Goal: Task Accomplishment & Management: Manage account settings

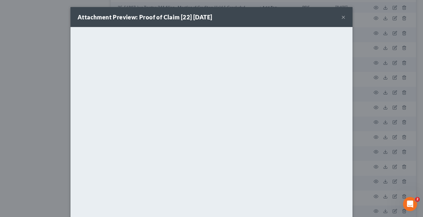
click at [342, 17] on button "×" at bounding box center [344, 17] width 4 height 7
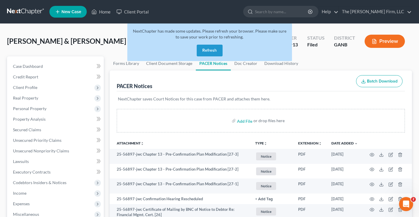
click at [216, 52] on button "Refresh" at bounding box center [210, 51] width 26 height 12
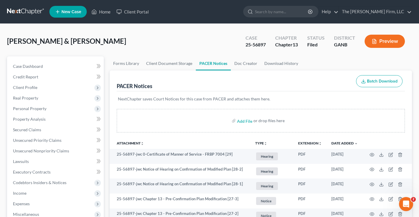
click at [19, 10] on link at bounding box center [26, 11] width 38 height 11
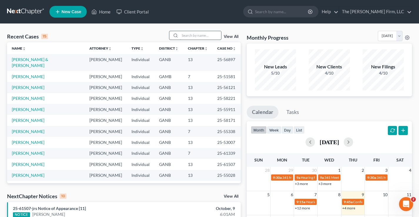
click at [203, 35] on input "search" at bounding box center [200, 35] width 41 height 9
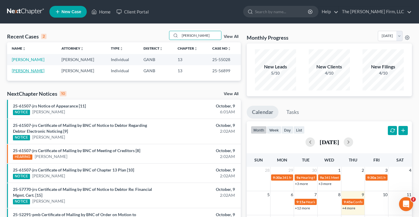
type input "avery"
click at [19, 71] on link "Avery, Kaylan" at bounding box center [28, 70] width 33 height 5
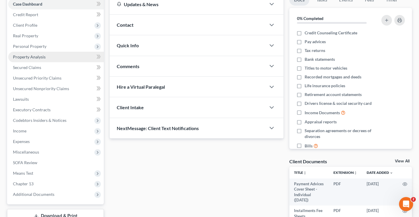
scroll to position [106, 0]
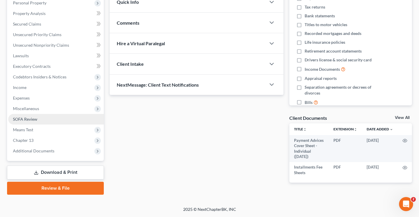
click at [23, 118] on span "SOFA Review" at bounding box center [25, 119] width 24 height 5
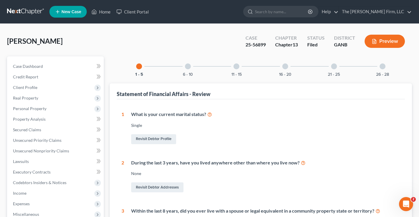
click at [382, 69] on div at bounding box center [383, 67] width 6 height 6
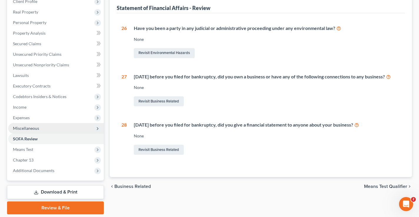
scroll to position [88, 0]
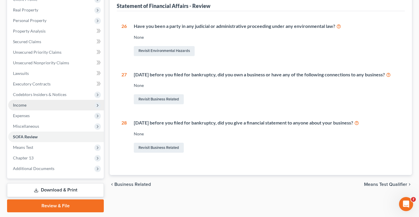
click at [10, 103] on span "Income" at bounding box center [56, 105] width 96 height 11
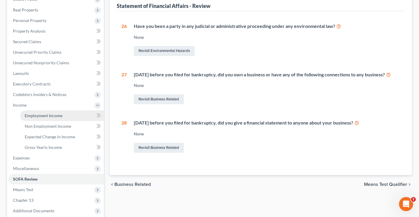
click at [38, 117] on span "Employment Income" at bounding box center [44, 115] width 38 height 5
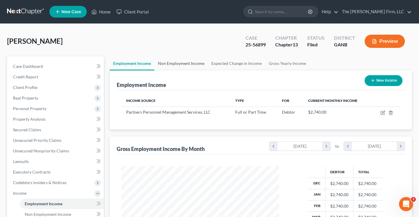
scroll to position [106, 169]
click at [189, 62] on link "Non Employment Income" at bounding box center [181, 63] width 54 height 14
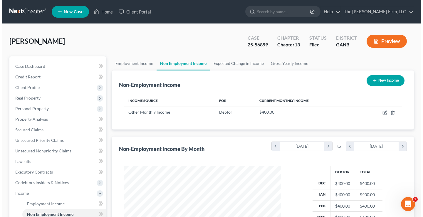
scroll to position [106, 169]
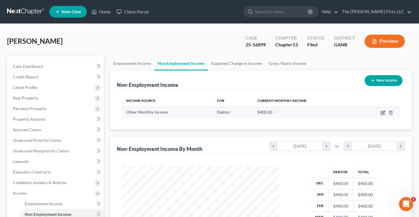
click at [383, 114] on icon "button" at bounding box center [382, 113] width 5 height 5
select select "13"
select select "0"
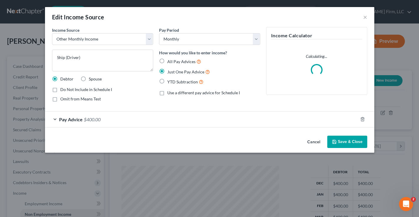
scroll to position [106, 171]
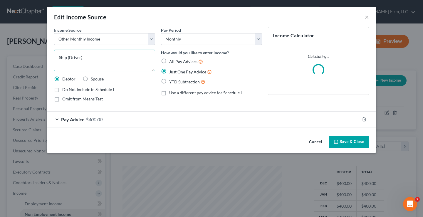
click at [120, 60] on textarea "Ship (Driver)" at bounding box center [104, 61] width 101 height 22
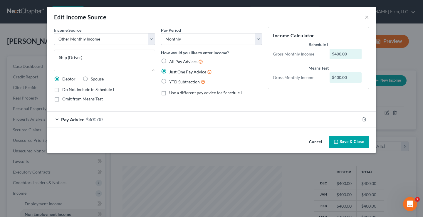
click at [363, 142] on button "Save & Close" at bounding box center [349, 142] width 40 height 12
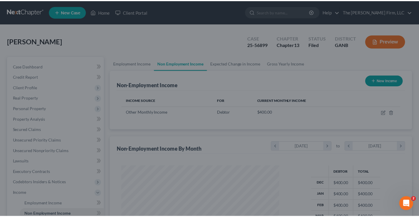
scroll to position [293900, 293836]
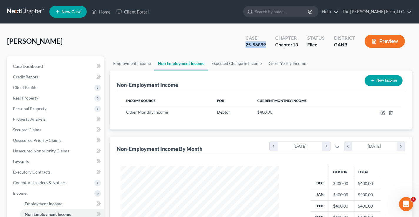
drag, startPoint x: 245, startPoint y: 45, endPoint x: 265, endPoint y: 45, distance: 20.6
click at [265, 45] on div "Case 25-56899" at bounding box center [256, 41] width 30 height 17
copy div "25-56899"
click at [14, 11] on link at bounding box center [26, 11] width 38 height 11
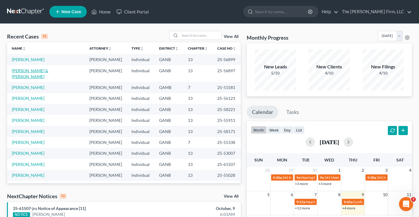
click at [24, 79] on link "[PERSON_NAME] & [PERSON_NAME]" at bounding box center [30, 73] width 36 height 11
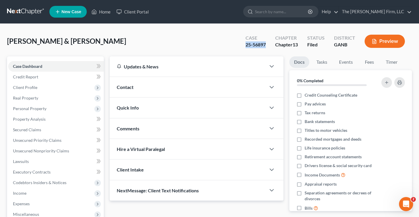
drag, startPoint x: 243, startPoint y: 45, endPoint x: 265, endPoint y: 42, distance: 22.0
click at [265, 42] on div "Case 25-56897" at bounding box center [256, 41] width 30 height 17
copy div "25-56897"
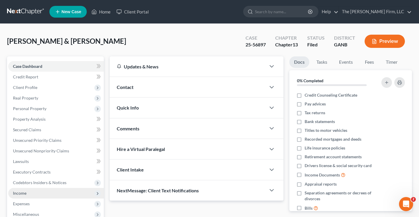
click at [20, 193] on span "Income" at bounding box center [20, 193] width 14 height 5
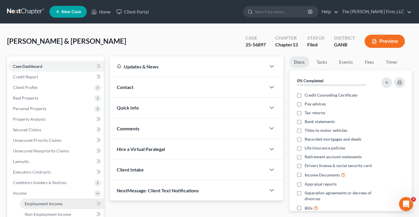
click at [26, 203] on span "Employment Income" at bounding box center [44, 203] width 38 height 5
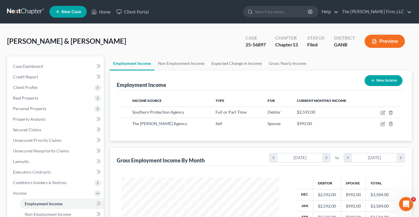
scroll to position [106, 169]
